Goal: Check status: Check status

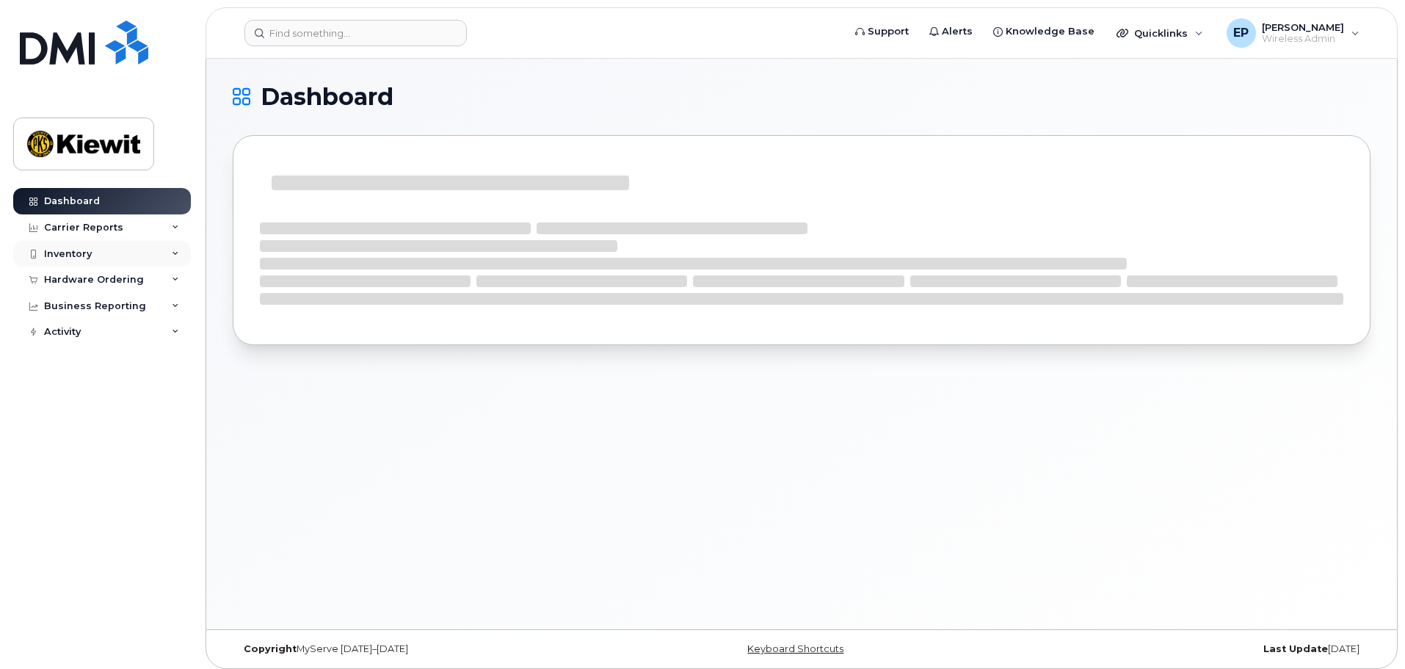
click at [125, 250] on div "Inventory" at bounding box center [102, 254] width 178 height 26
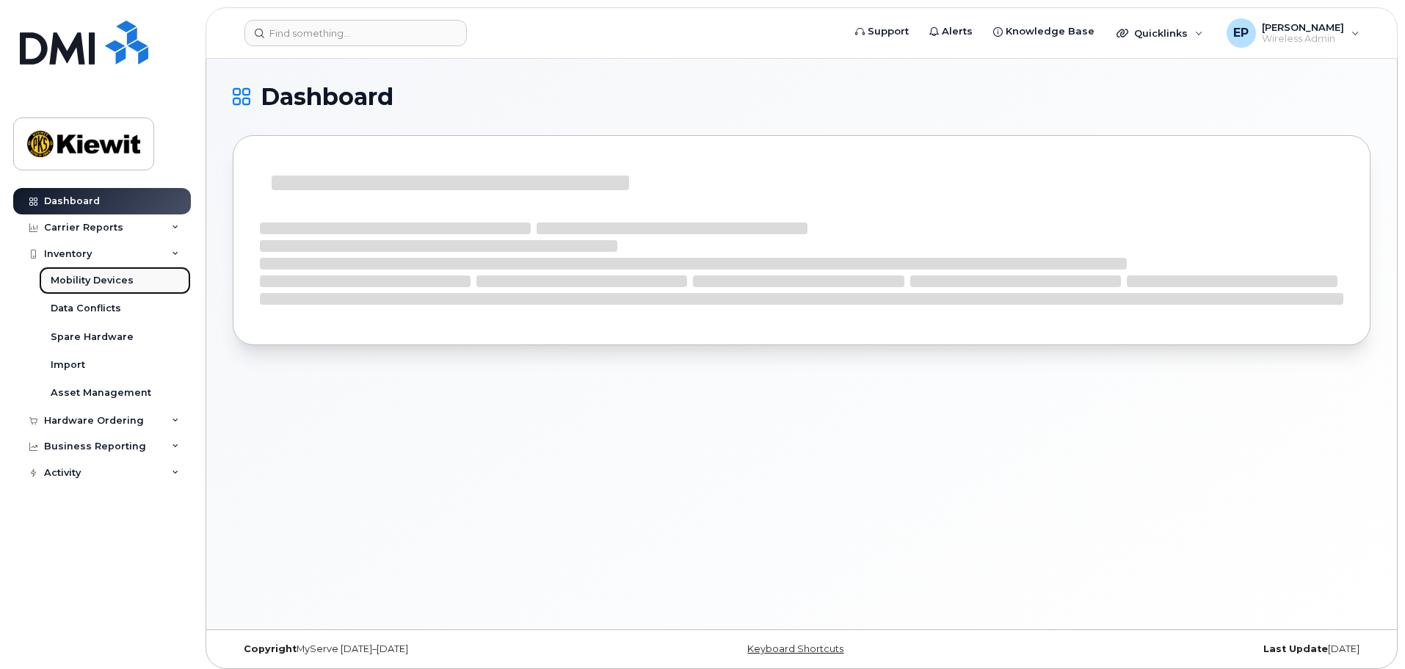
click at [120, 284] on div "Mobility Devices" at bounding box center [92, 280] width 83 height 13
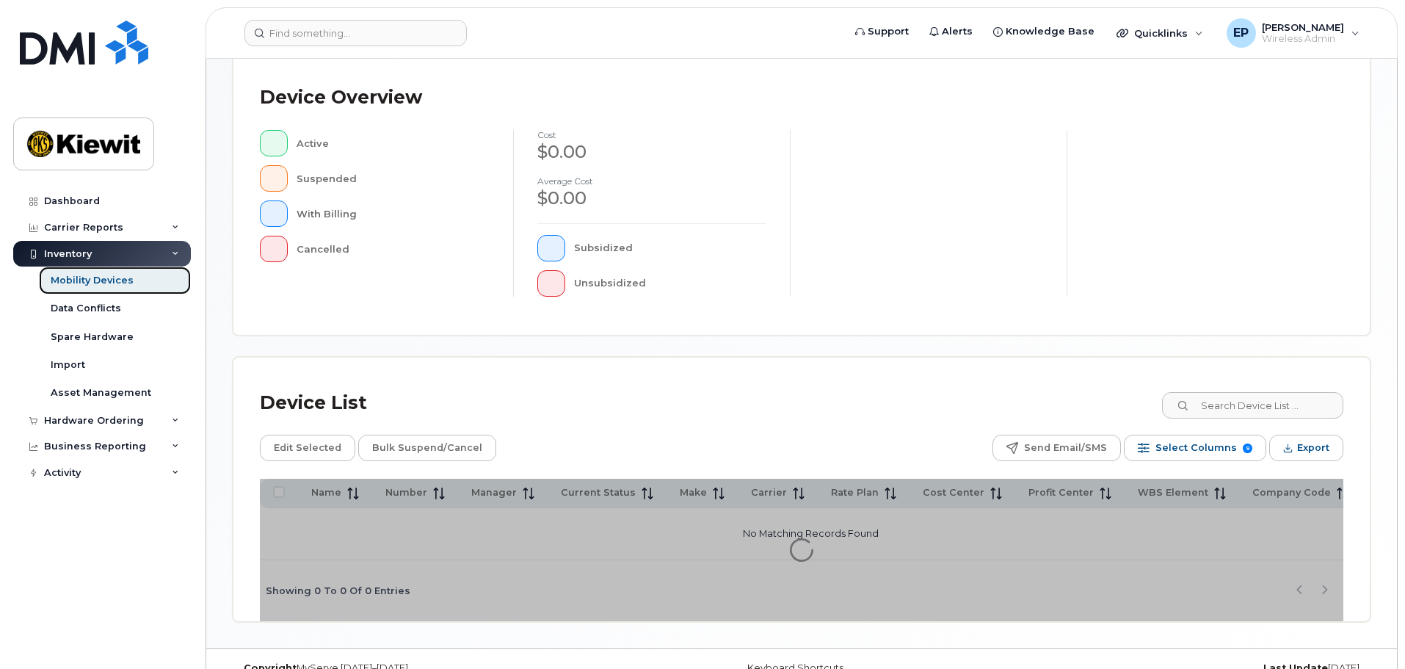
scroll to position [340, 0]
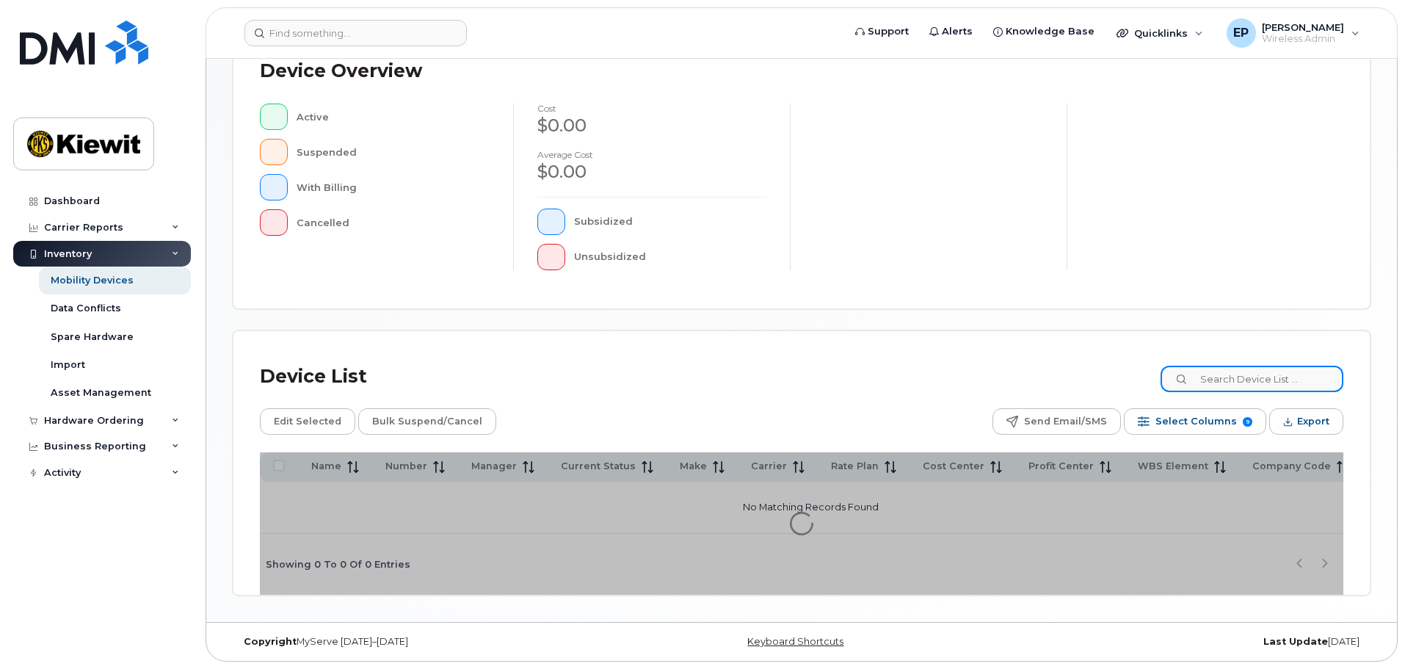
click at [1228, 385] on input at bounding box center [1251, 378] width 183 height 26
drag, startPoint x: 1228, startPoint y: 385, endPoint x: 1110, endPoint y: 355, distance: 121.9
click at [1106, 360] on div "Device List" at bounding box center [801, 376] width 1083 height 38
click at [1222, 374] on input at bounding box center [1251, 378] width 183 height 26
type input "duffy"
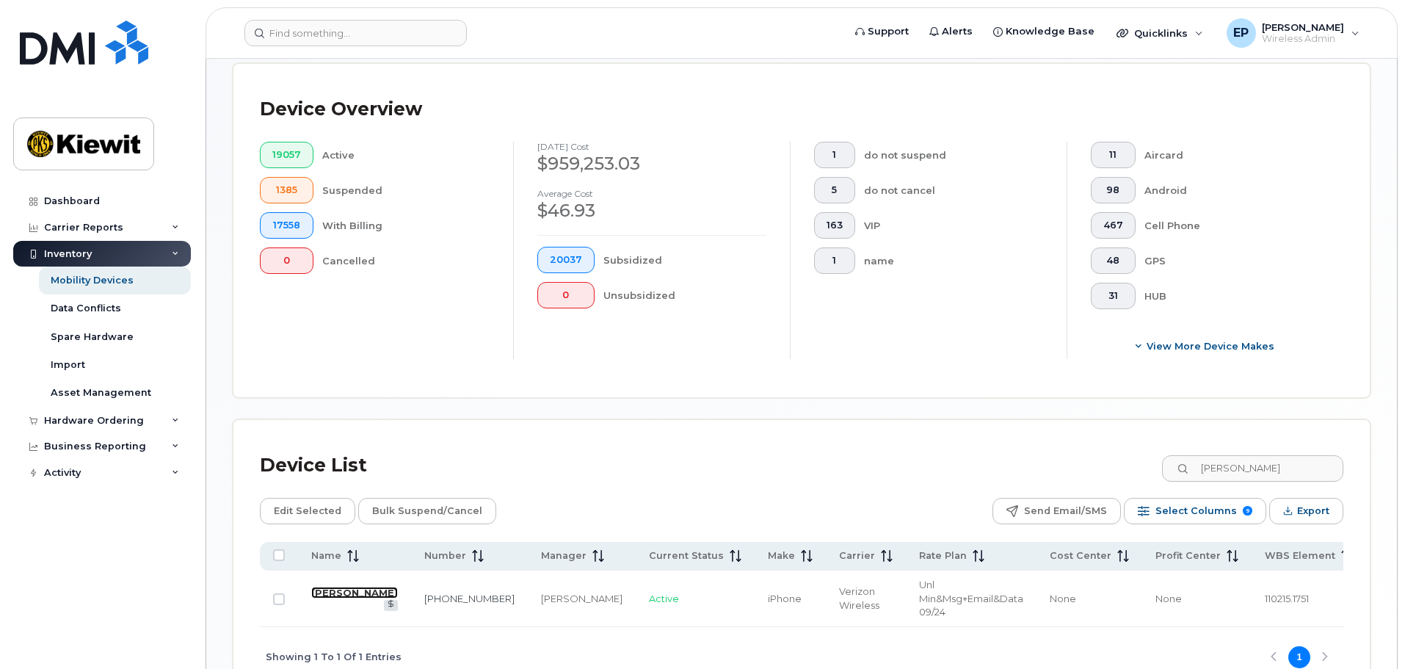
click at [329, 590] on link "Erin Duffy" at bounding box center [354, 592] width 87 height 12
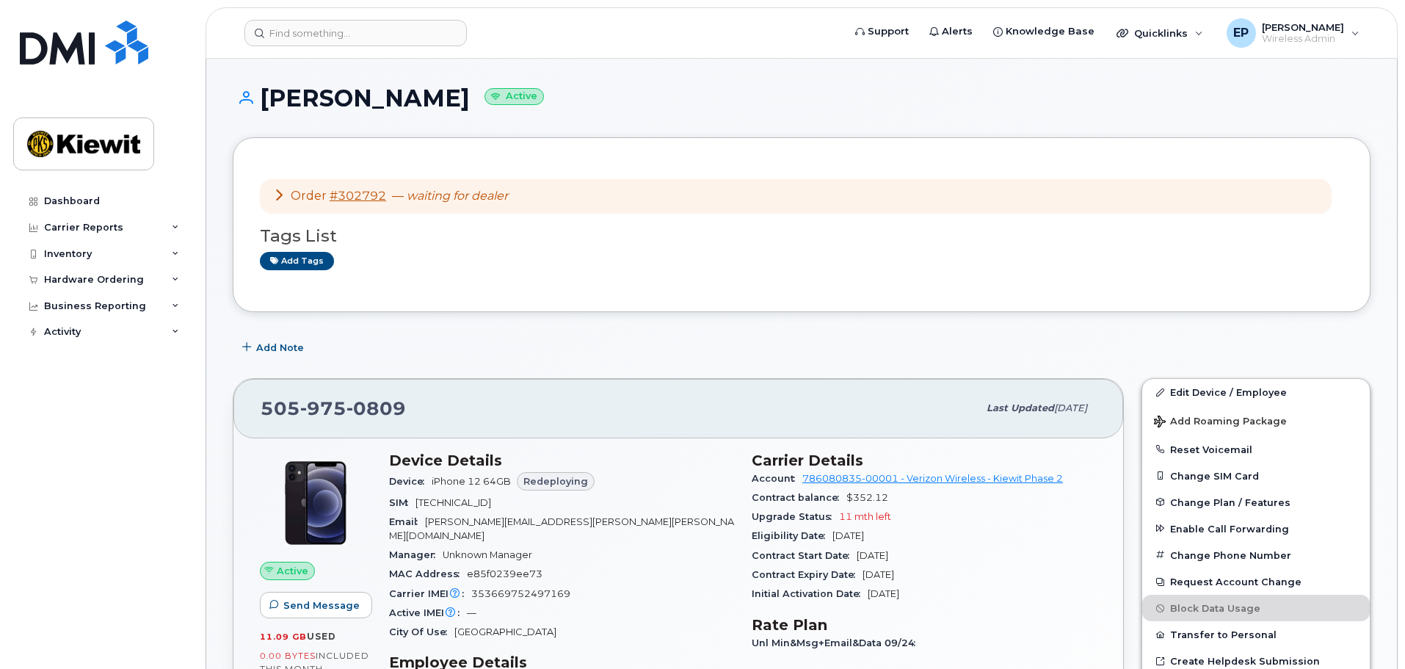
click at [276, 200] on icon at bounding box center [279, 195] width 12 height 12
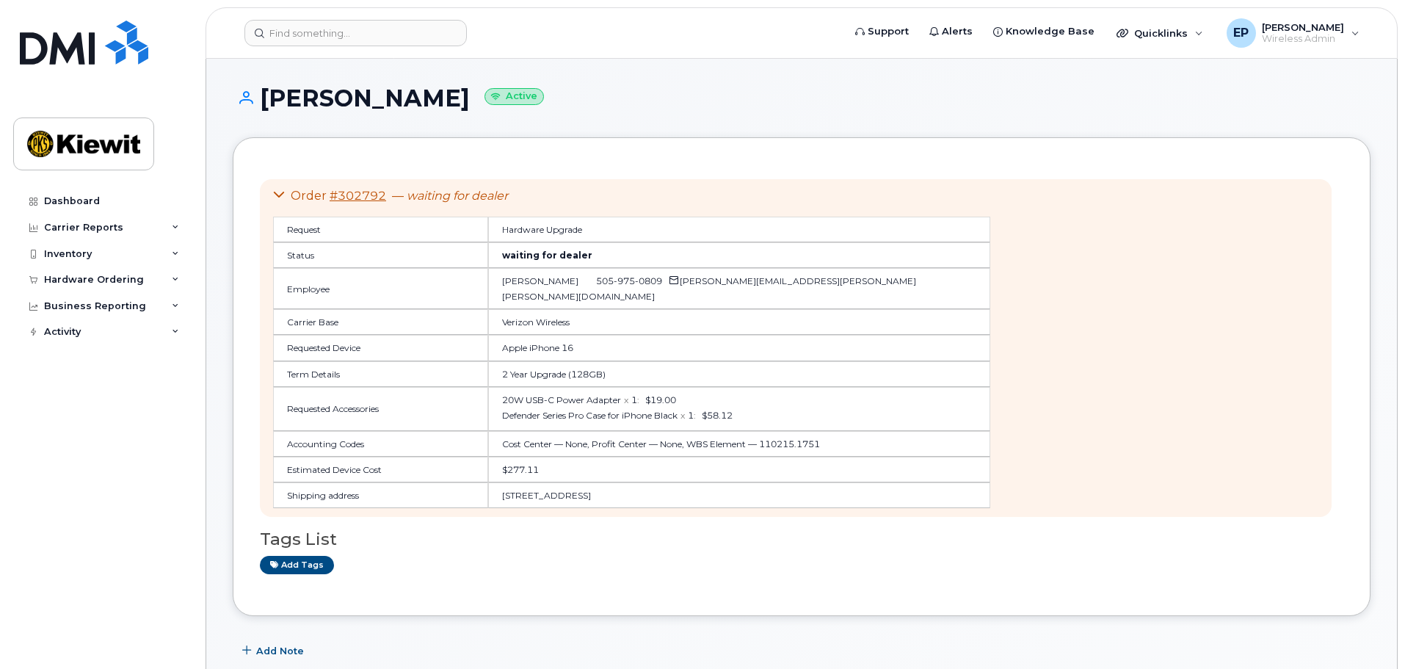
click at [528, 335] on td "Apple iPhone 16" at bounding box center [739, 348] width 502 height 26
click at [80, 203] on div "Dashboard" at bounding box center [72, 201] width 56 height 12
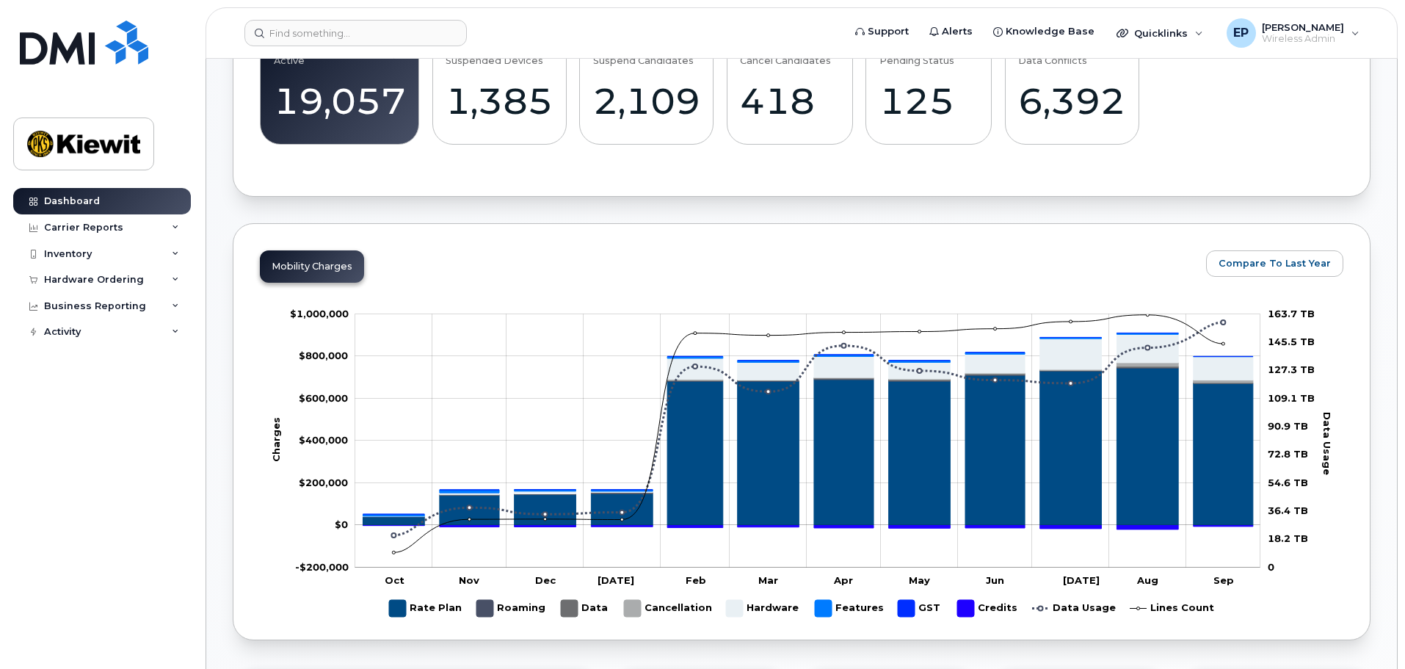
scroll to position [734, 0]
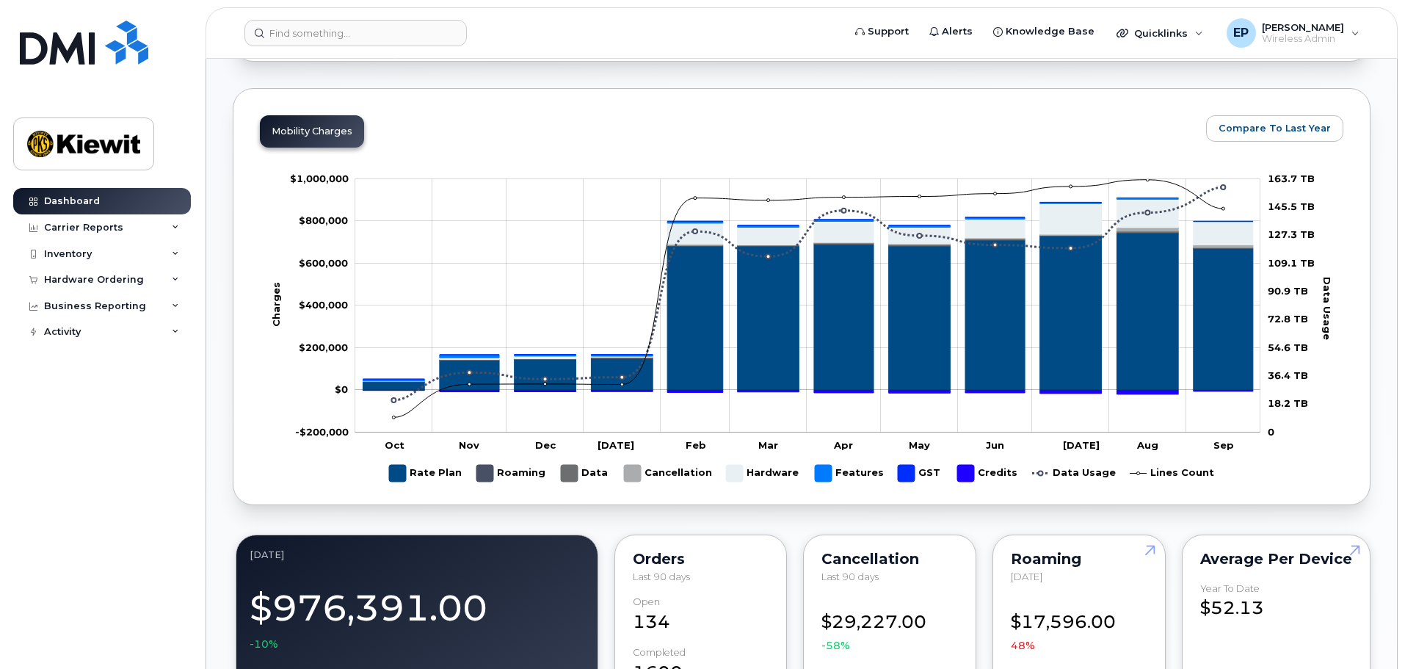
drag, startPoint x: 529, startPoint y: 285, endPoint x: 112, endPoint y: 437, distance: 444.3
click at [112, 437] on div "Dashboard Carrier Reports Monthly Billing Data Daily Data Pooling Average Costi…" at bounding box center [103, 417] width 181 height 459
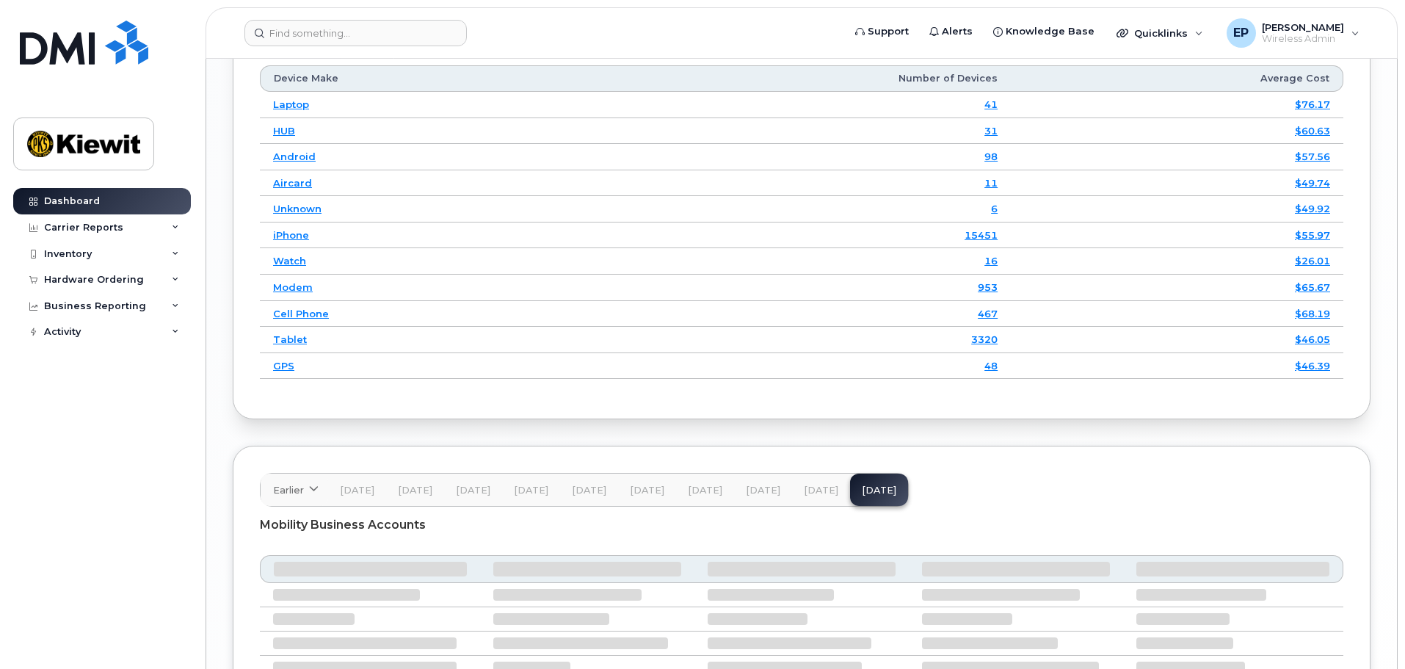
scroll to position [2240, 0]
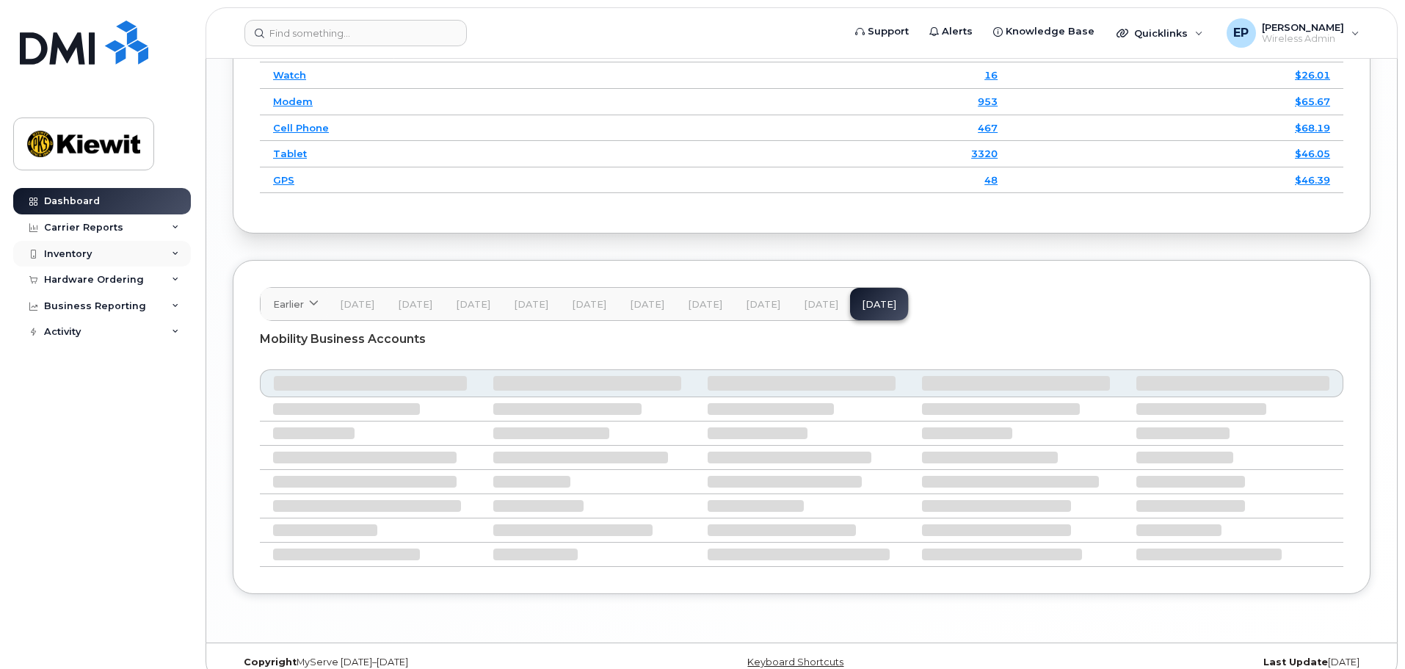
click at [175, 252] on icon at bounding box center [175, 253] width 7 height 7
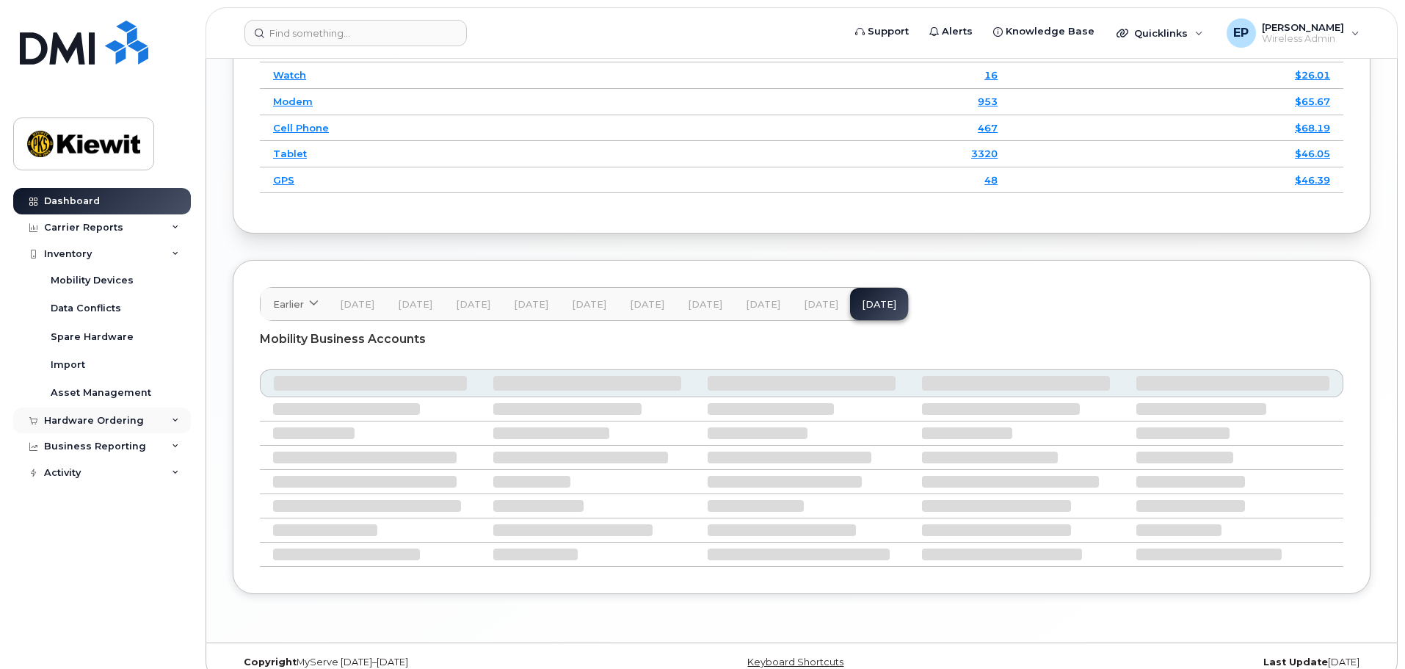
click at [171, 425] on div "Hardware Ordering" at bounding box center [102, 420] width 178 height 26
click at [107, 288] on link "Mobility Devices" at bounding box center [115, 280] width 152 height 28
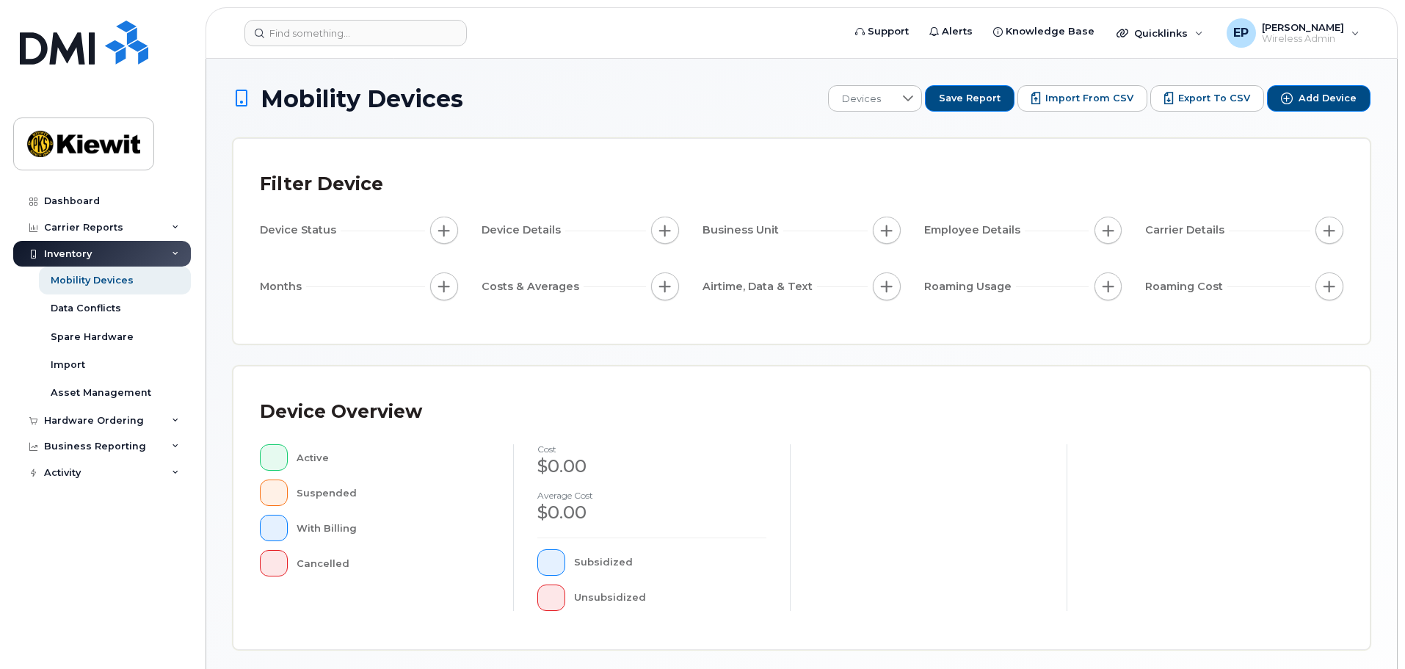
drag, startPoint x: 526, startPoint y: 313, endPoint x: 1060, endPoint y: 366, distance: 536.8
click at [1071, 366] on div "Device Overview Active Suspended With Billing Cancelled cost $0.00 Average cost…" at bounding box center [801, 507] width 1137 height 284
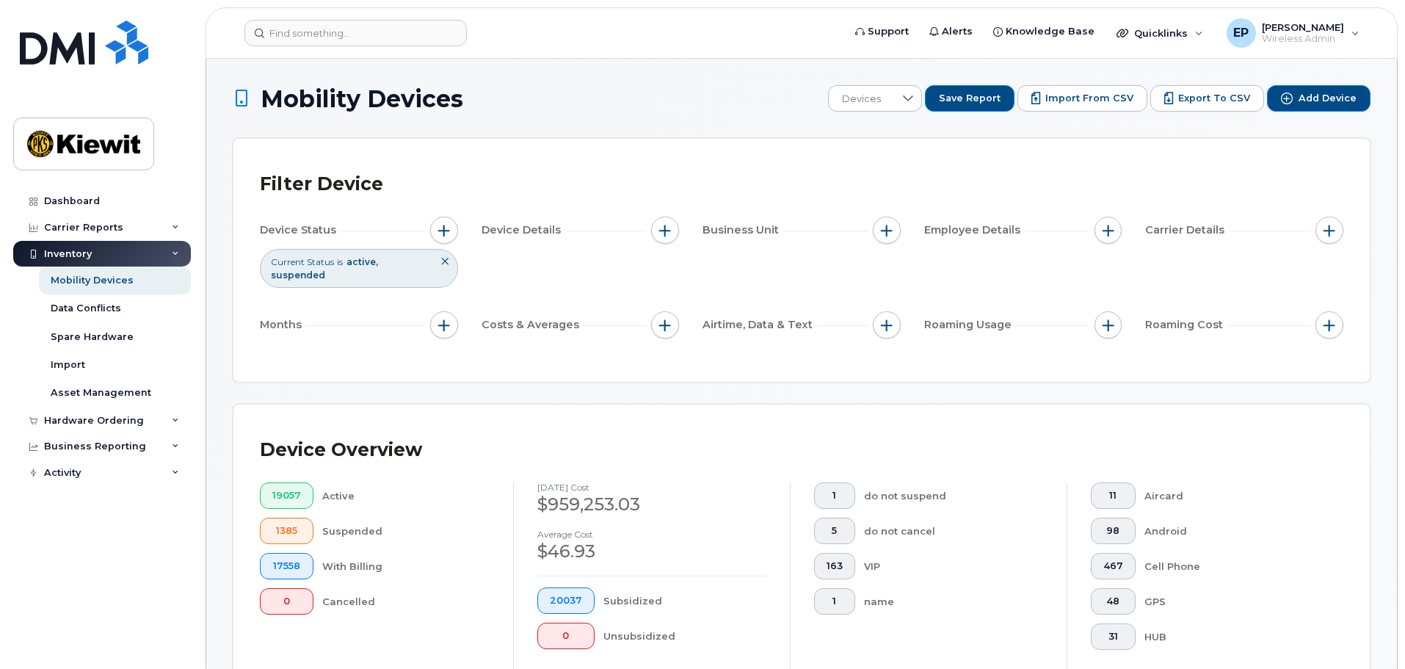
drag, startPoint x: 118, startPoint y: 341, endPoint x: 67, endPoint y: 550, distance: 214.6
click at [68, 556] on div "Dashboard Carrier Reports Monthly Billing Data Daily Data Pooling Average Costi…" at bounding box center [103, 417] width 181 height 459
